Goal: Use online tool/utility: Use online tool/utility

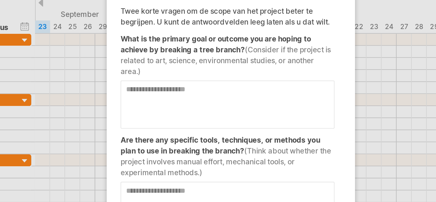
click at [190, 73] on textarea at bounding box center [216, 85] width 113 height 26
type textarea "*"
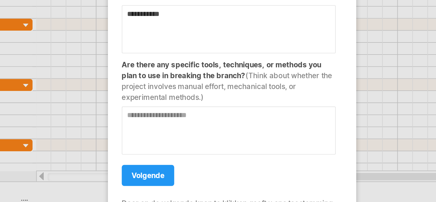
type textarea "**********"
click at [173, 136] on textarea at bounding box center [216, 138] width 113 height 26
type textarea "**********"
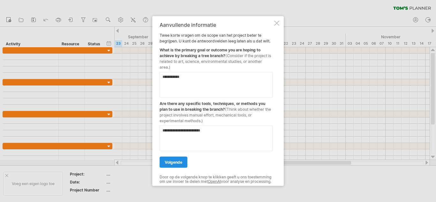
click at [177, 156] on link "volgende" at bounding box center [174, 161] width 28 height 11
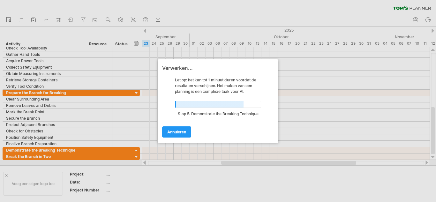
click at [272, 140] on div "Verwerken... Let op: het kan tot 1 minuut [PERSON_NAME] voordat de resultaten v…" at bounding box center [218, 101] width 121 height 84
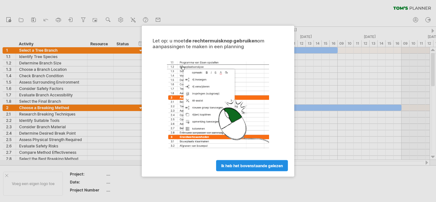
click at [237, 165] on span "ik heb het bovenstaande gelezen" at bounding box center [252, 165] width 62 height 5
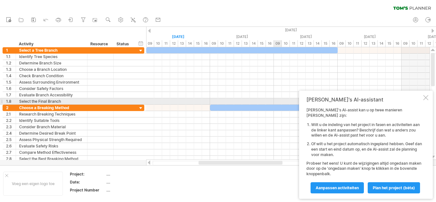
click at [427, 100] on div at bounding box center [425, 97] width 5 height 5
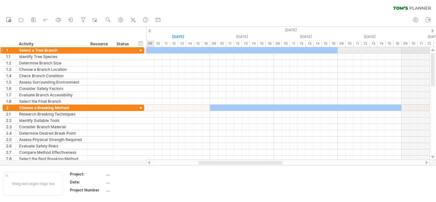
click at [139, 52] on div at bounding box center [141, 51] width 6 height 6
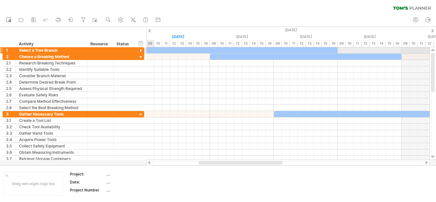
click at [140, 50] on div at bounding box center [141, 51] width 6 height 6
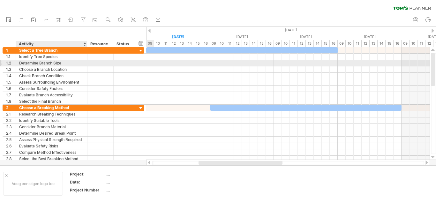
click at [64, 62] on div "Determine Branch Size" at bounding box center [51, 63] width 65 height 6
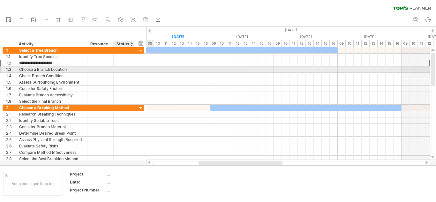
click at [117, 68] on div at bounding box center [124, 69] width 14 height 6
